Goal: Find contact information: Find contact information

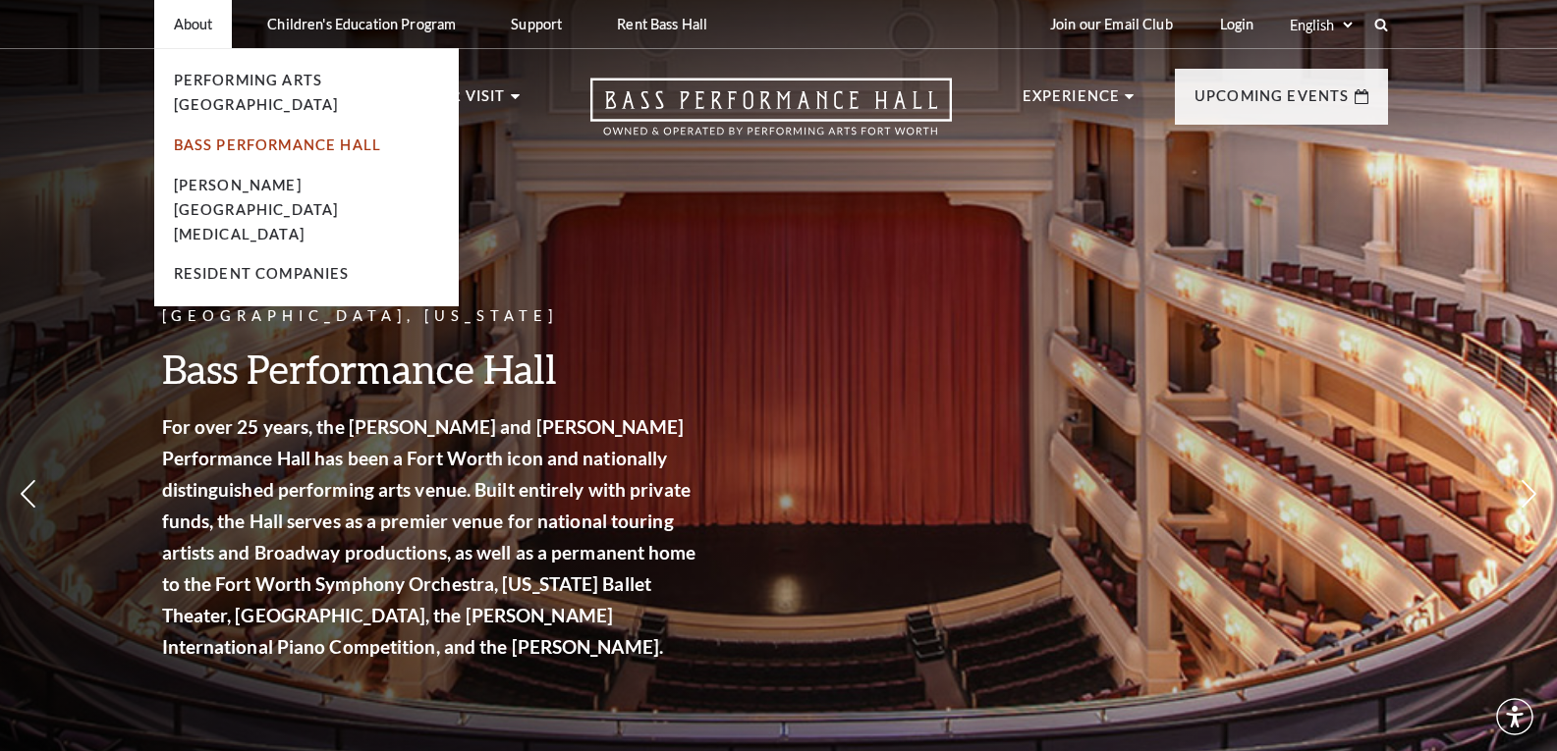
click at [272, 143] on link "Bass Performance Hall" at bounding box center [278, 145] width 208 height 17
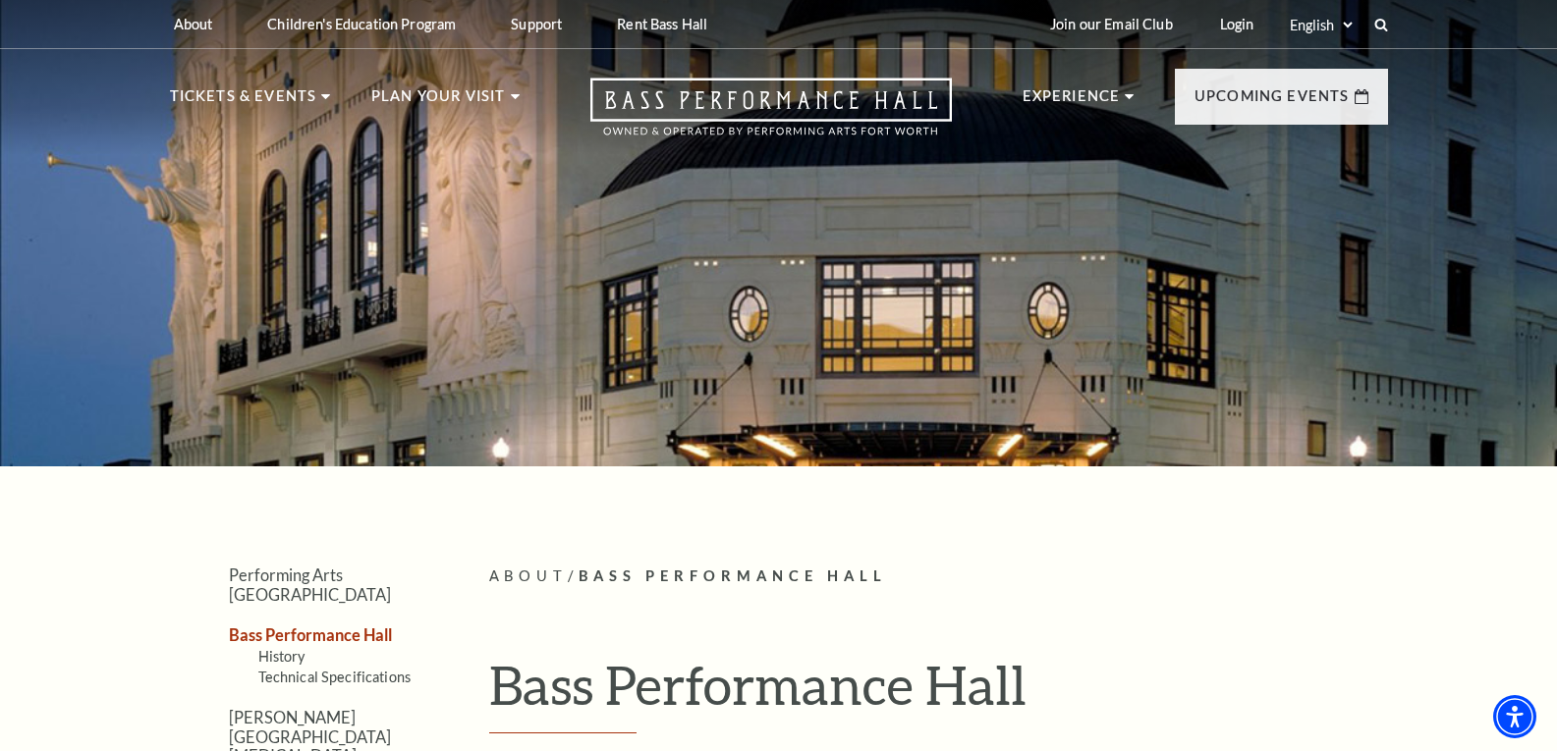
drag, startPoint x: 1563, startPoint y: 85, endPoint x: 1496, endPoint y: -85, distance: 183.8
click at [1496, 0] on html "Skip to main content Enable accessibility for low vision Open the accessibility…" at bounding box center [778, 375] width 1557 height 751
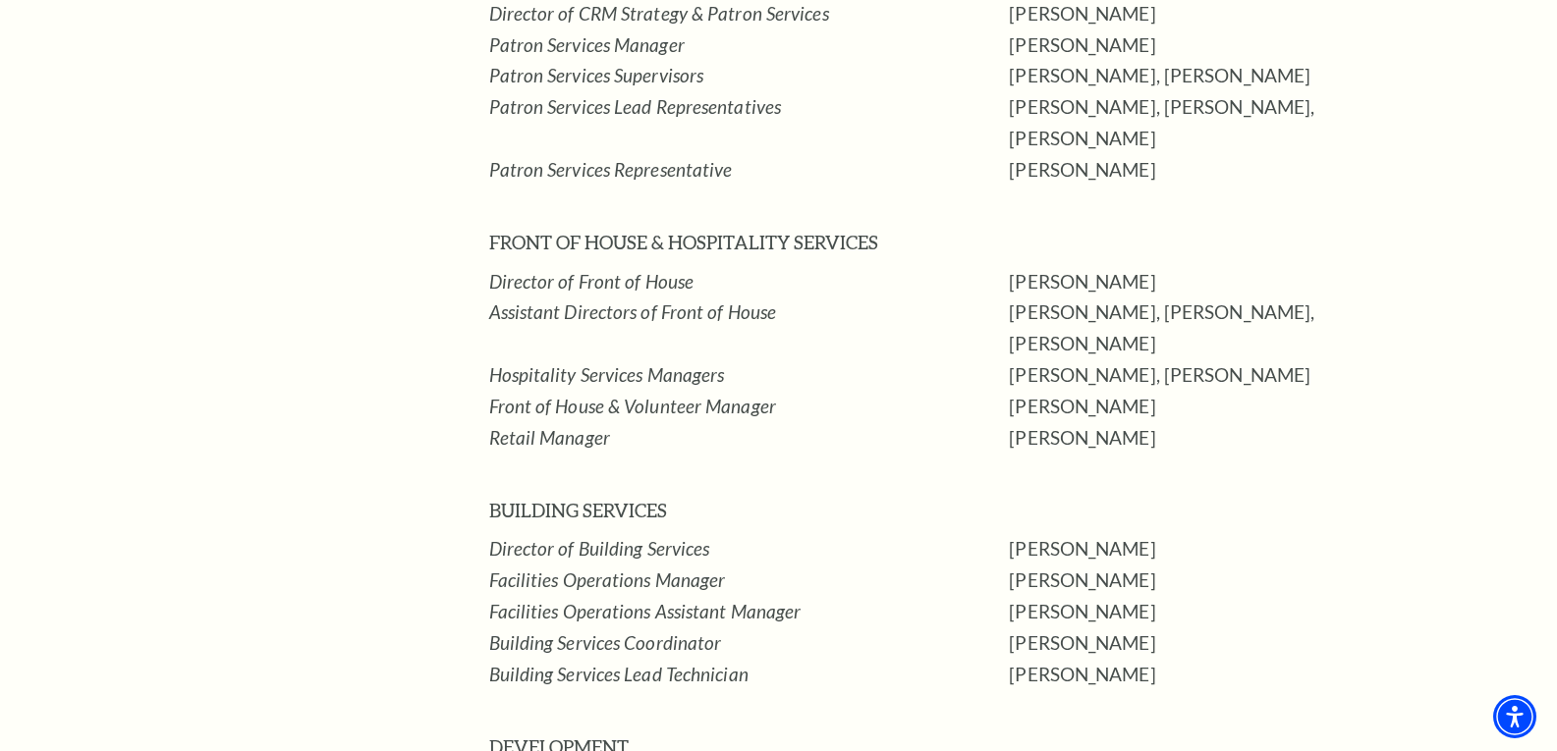
scroll to position [2154, 0]
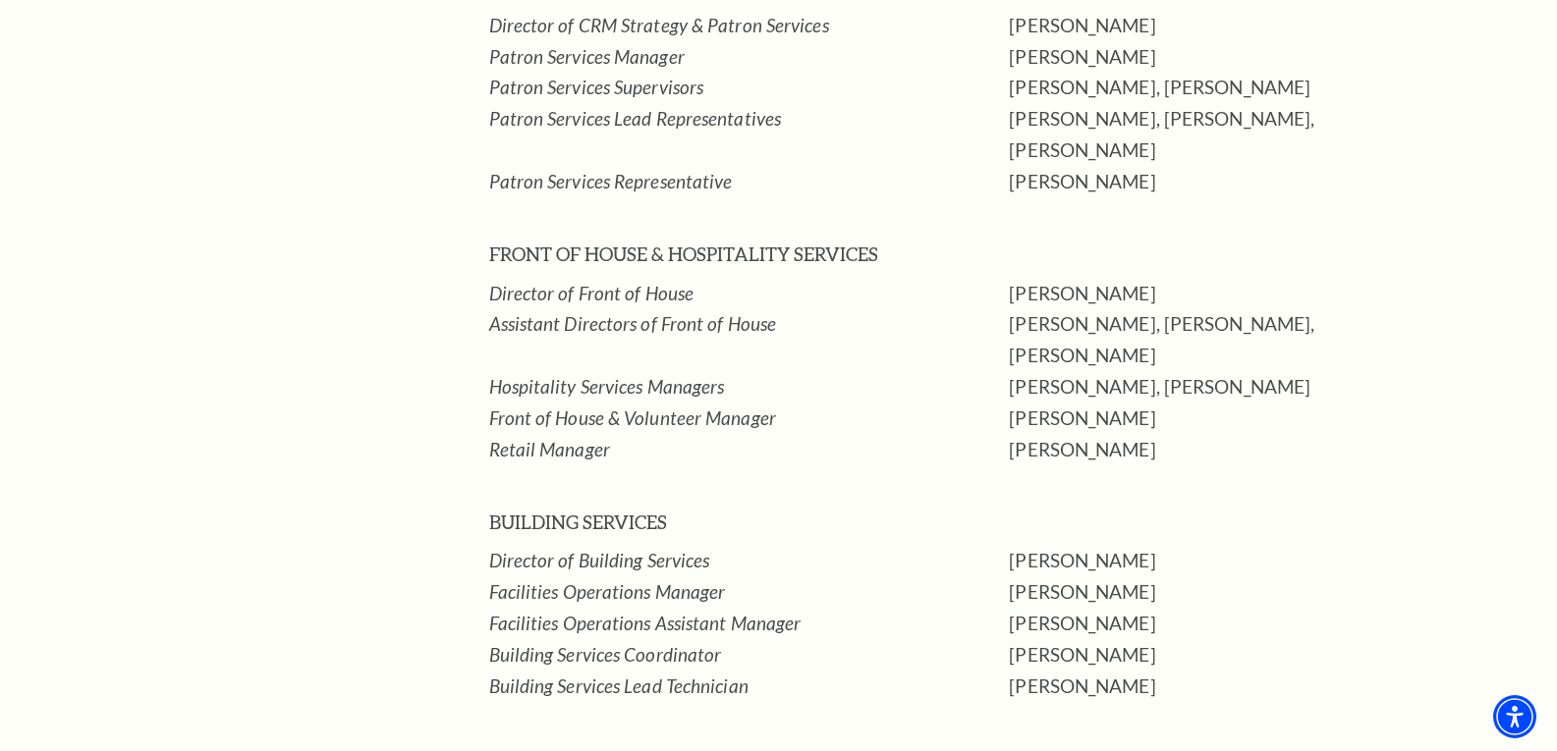
drag, startPoint x: 1566, startPoint y: 36, endPoint x: 1560, endPoint y: 410, distance: 373.3
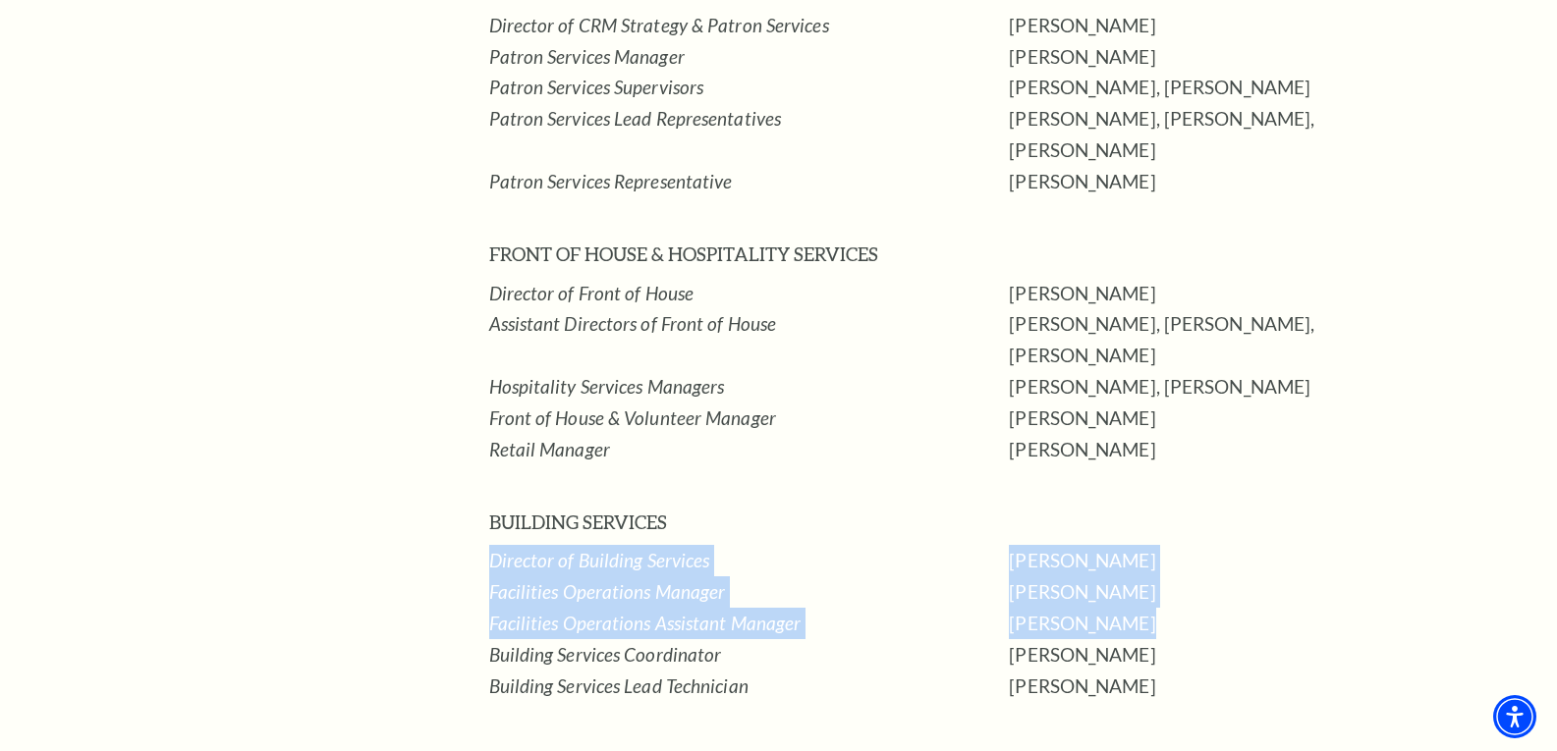
drag, startPoint x: 1154, startPoint y: 504, endPoint x: 495, endPoint y: 452, distance: 661.0
click at [495, 452] on tbody "Patron Services [PHONE_NUMBER] [EMAIL_ADDRESS][DOMAIN_NAME] Special Event Renta…" at bounding box center [975, 43] width 972 height 2744
copy tbody "Director of Building Services [PERSON_NAME] Facilities Operations Manager [PERS…"
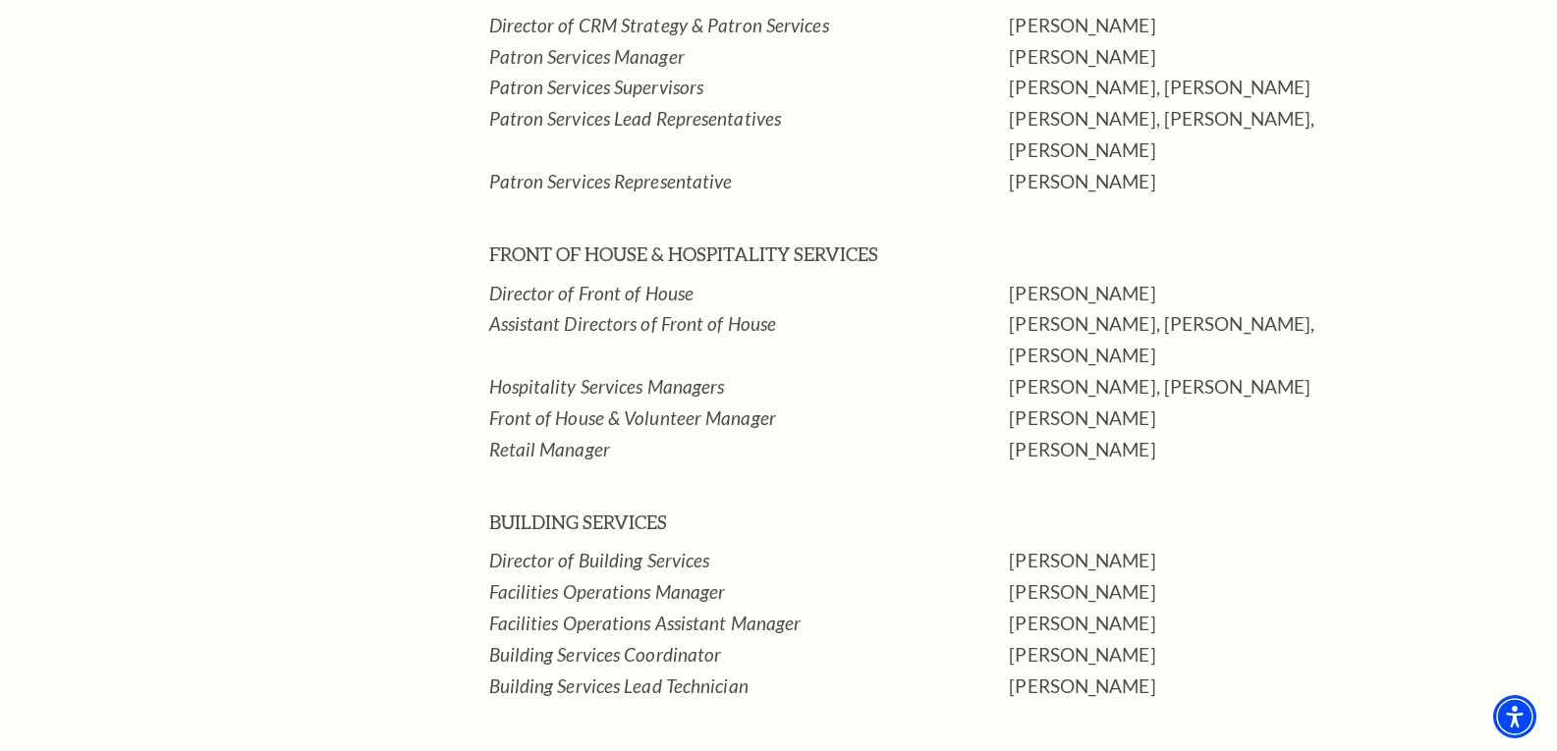
click at [774, 466] on td at bounding box center [749, 476] width 520 height 21
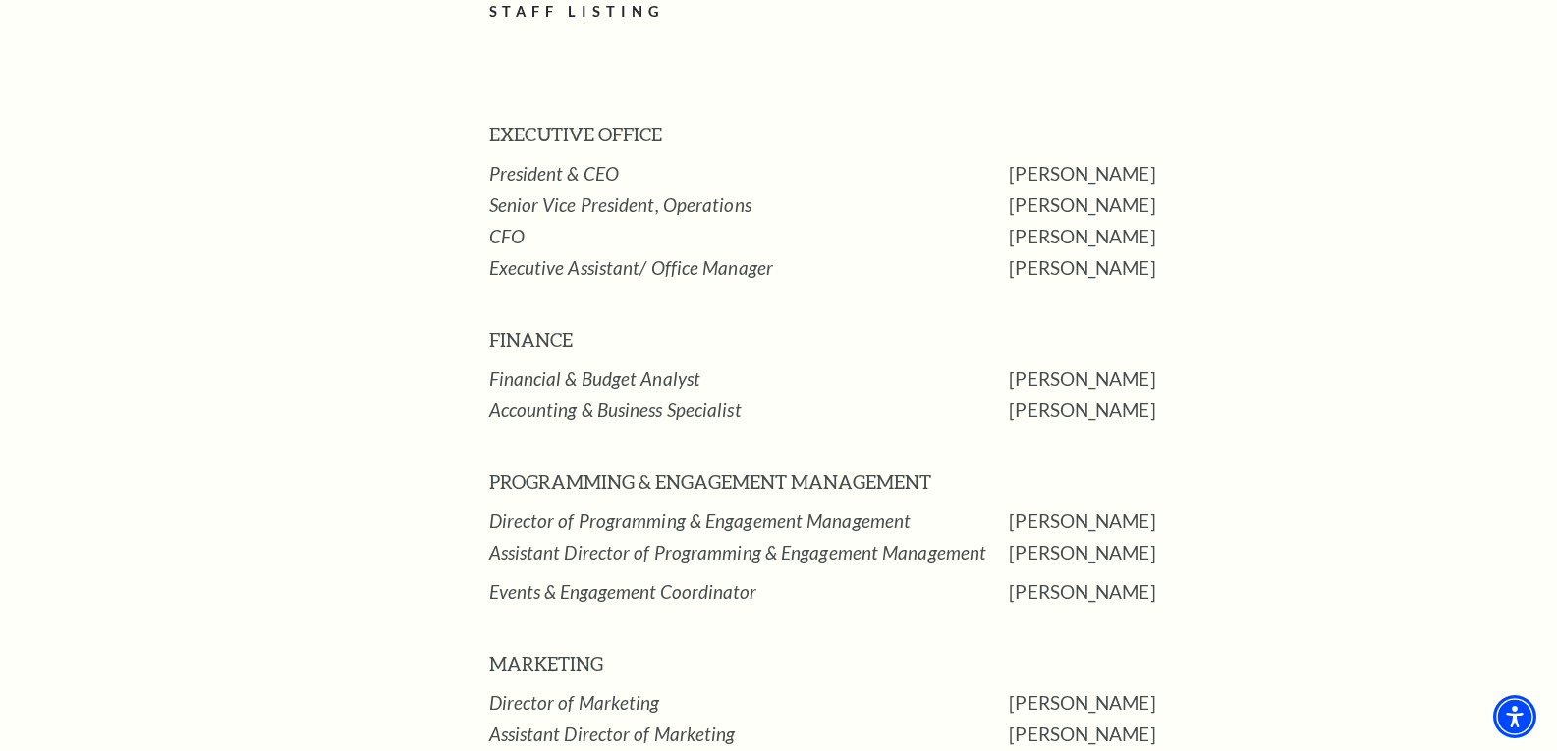
scroll to position [1060, 0]
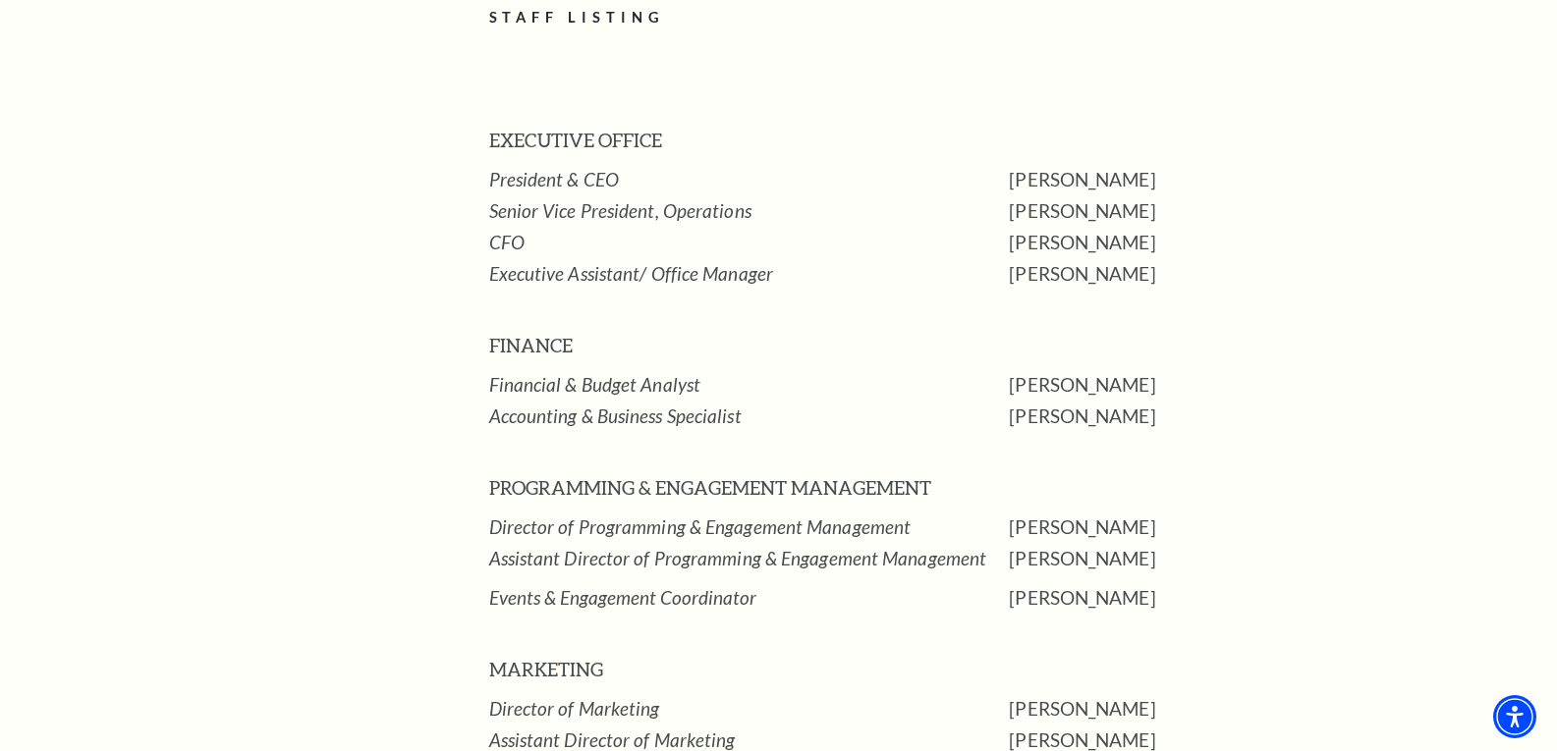
drag, startPoint x: 1153, startPoint y: 323, endPoint x: 1014, endPoint y: 313, distance: 138.8
click at [1014, 369] on p "[PERSON_NAME]" at bounding box center [1235, 384] width 452 height 31
copy p "[PERSON_NAME]"
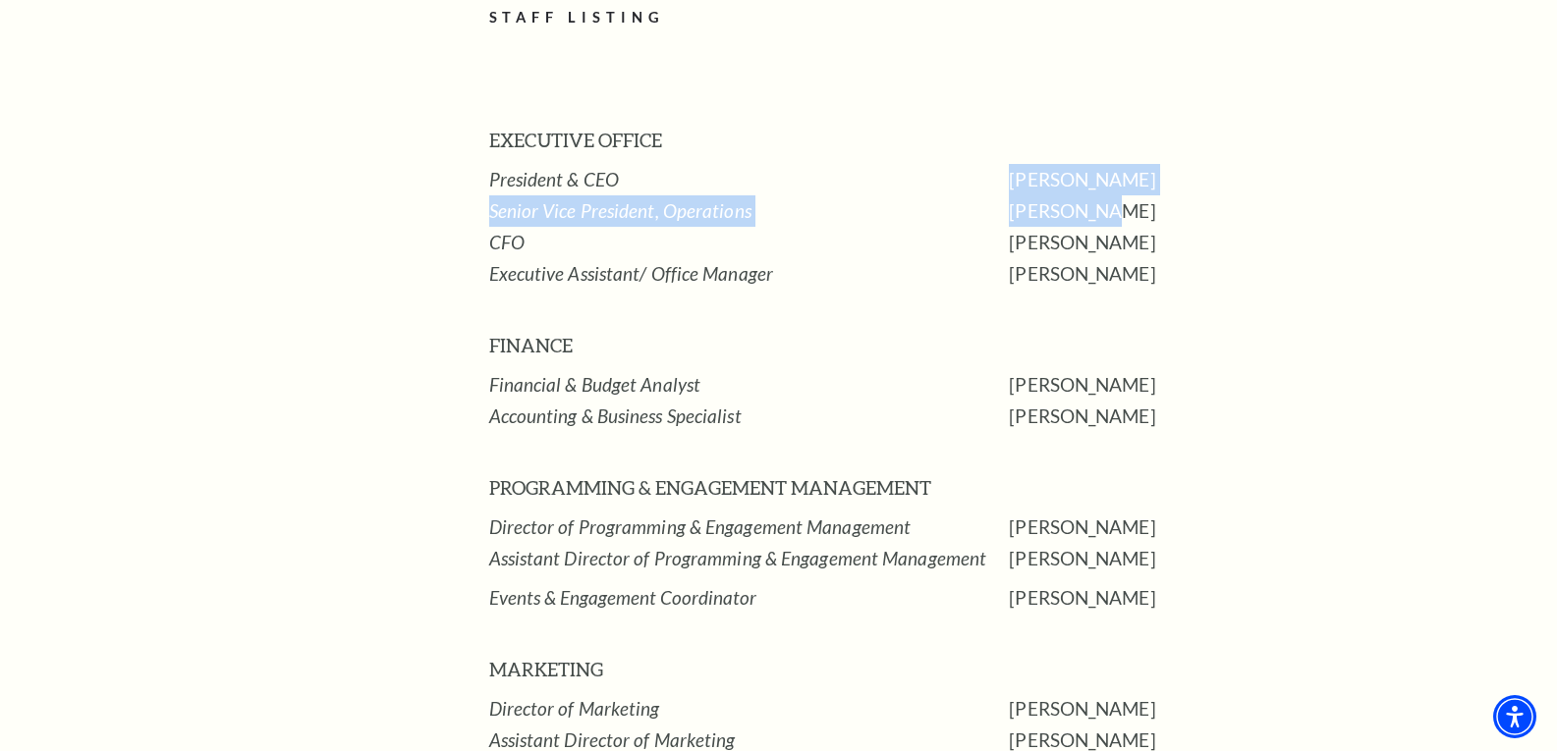
drag, startPoint x: 1105, startPoint y: 143, endPoint x: 1013, endPoint y: 123, distance: 93.6
copy tbody "[PERSON_NAME] Senior Vice President, Operations [PERSON_NAME]"
